Goal: Task Accomplishment & Management: Manage account settings

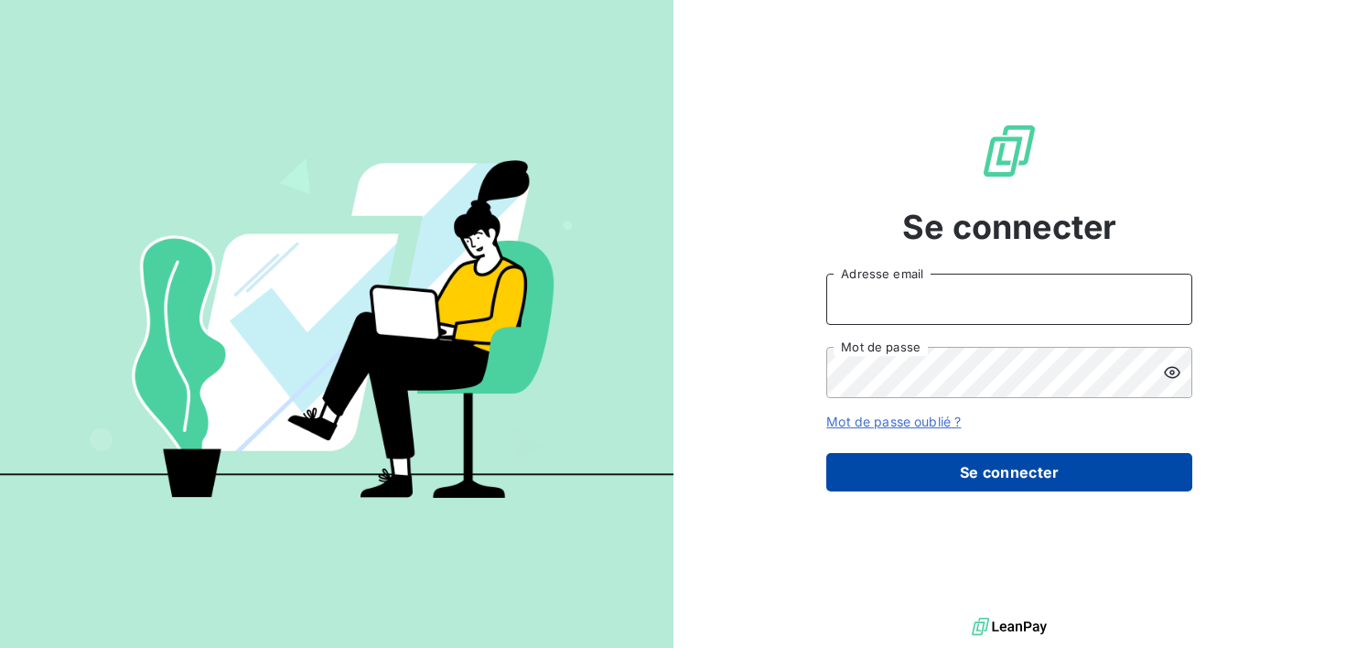
type input "[EMAIL_ADDRESS][DOMAIN_NAME]"
click at [1027, 480] on button "Se connecter" at bounding box center [1009, 472] width 366 height 38
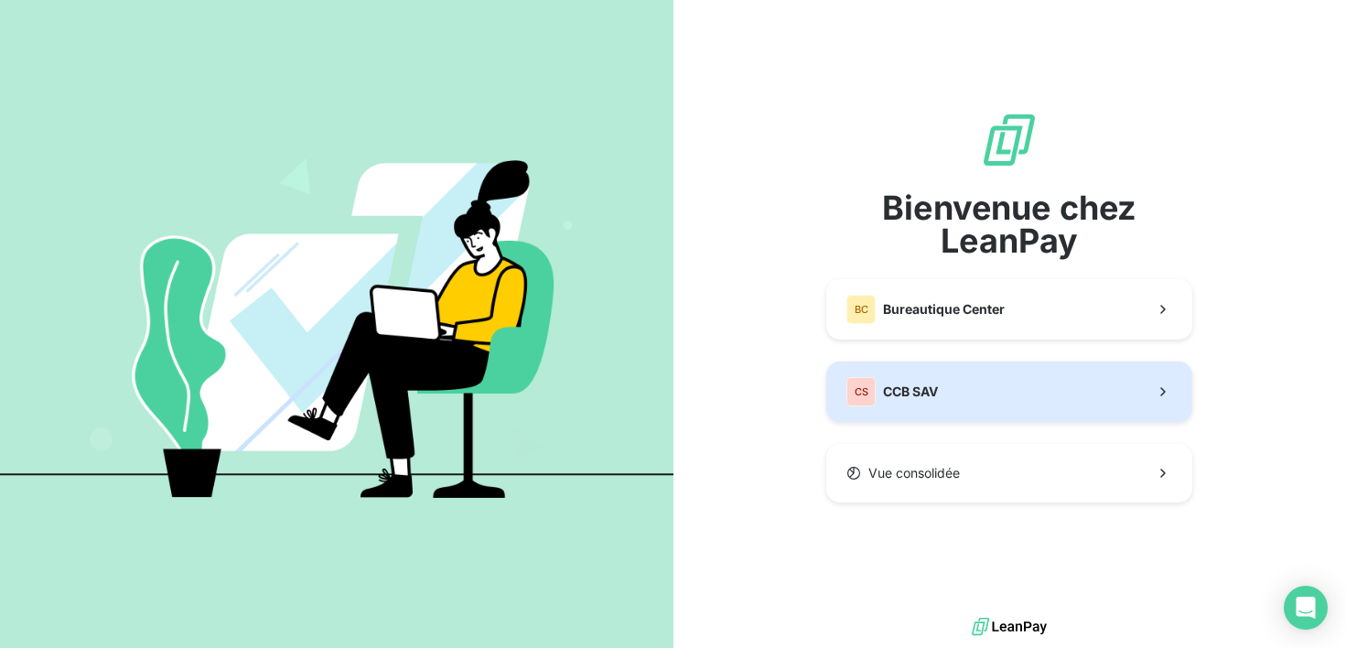
click at [1007, 392] on button "CS CCB SAV" at bounding box center [1009, 391] width 366 height 60
